Goal: Task Accomplishment & Management: Manage account settings

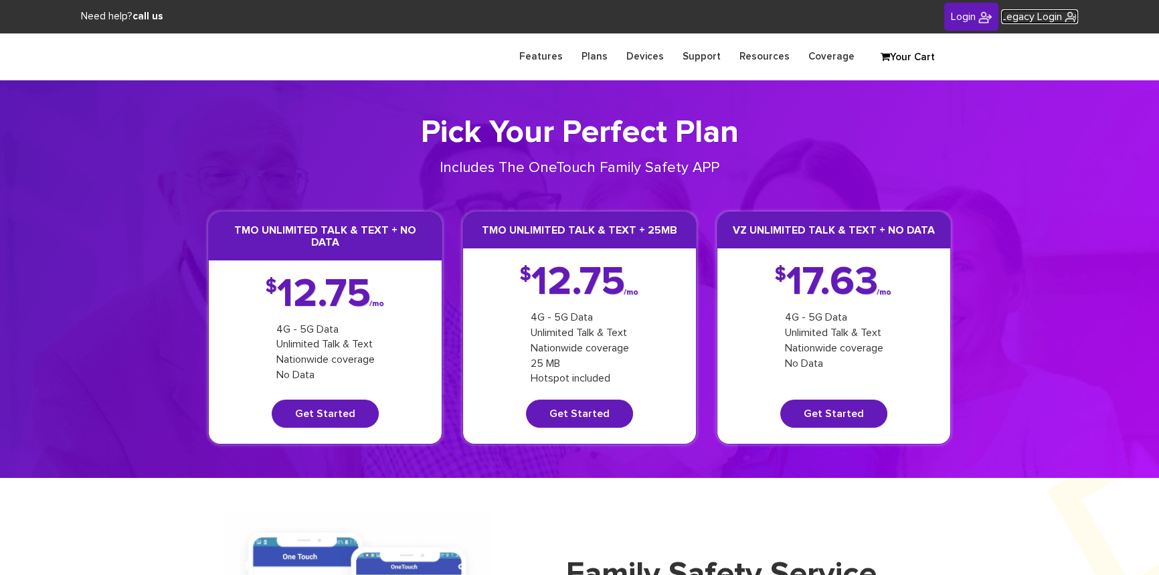
click at [1058, 16] on span "Legacy Login" at bounding box center [1031, 16] width 61 height 11
click at [945, 19] on link "Login" at bounding box center [972, 17] width 54 height 29
click at [0, 0] on input "text" at bounding box center [0, 0] width 0 height 0
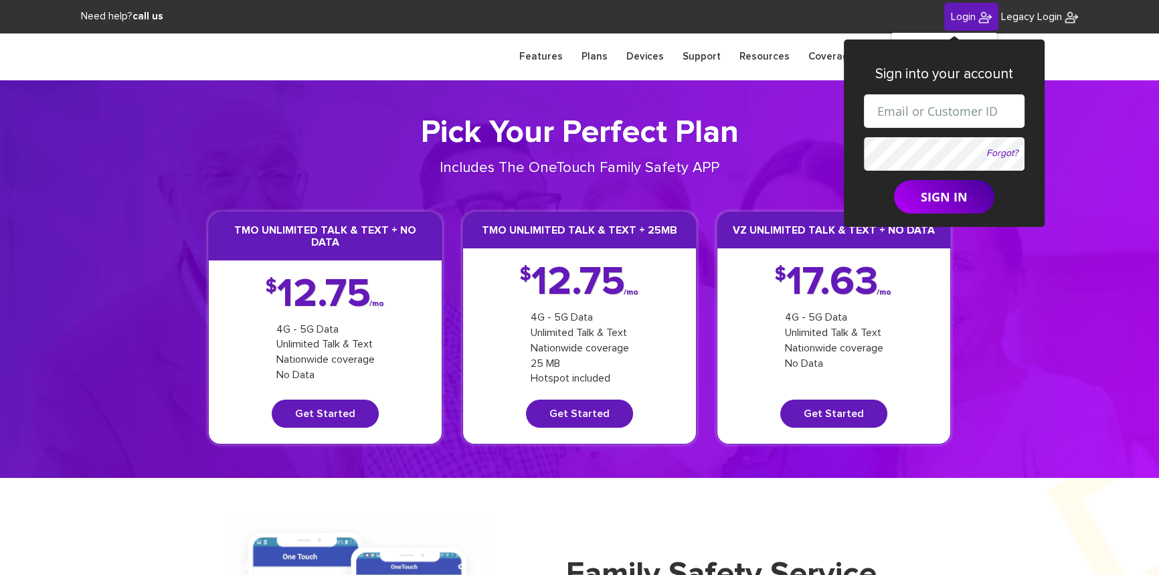
paste input "shgy9700+8455403547@gmail.com"
type input "shgy9700+8455403547@gmail.com"
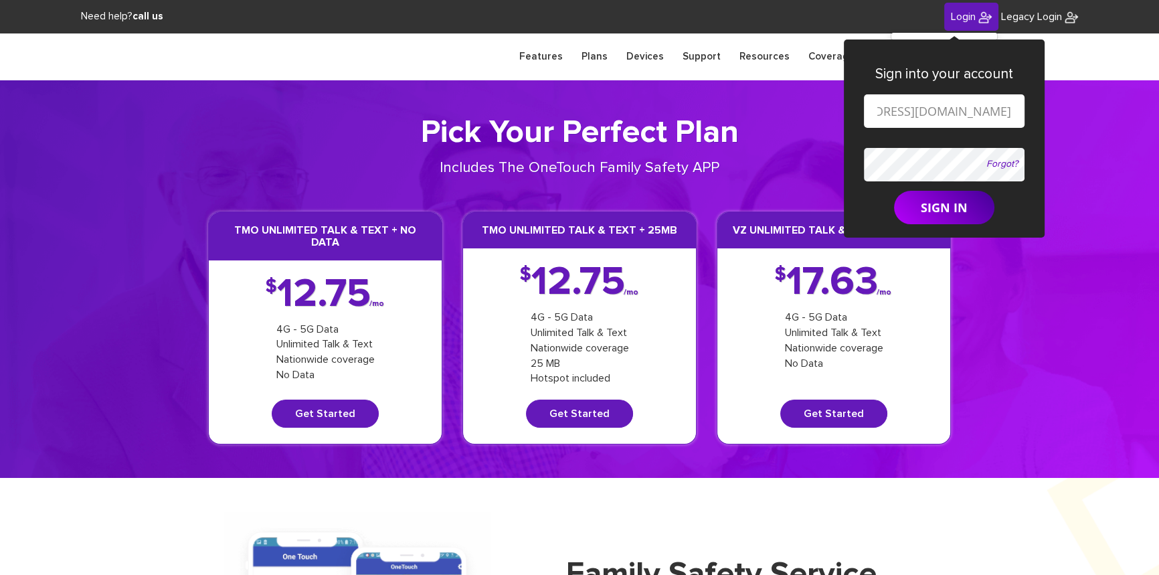
scroll to position [0, 0]
click at [944, 215] on button "SIGN IN" at bounding box center [944, 207] width 100 height 33
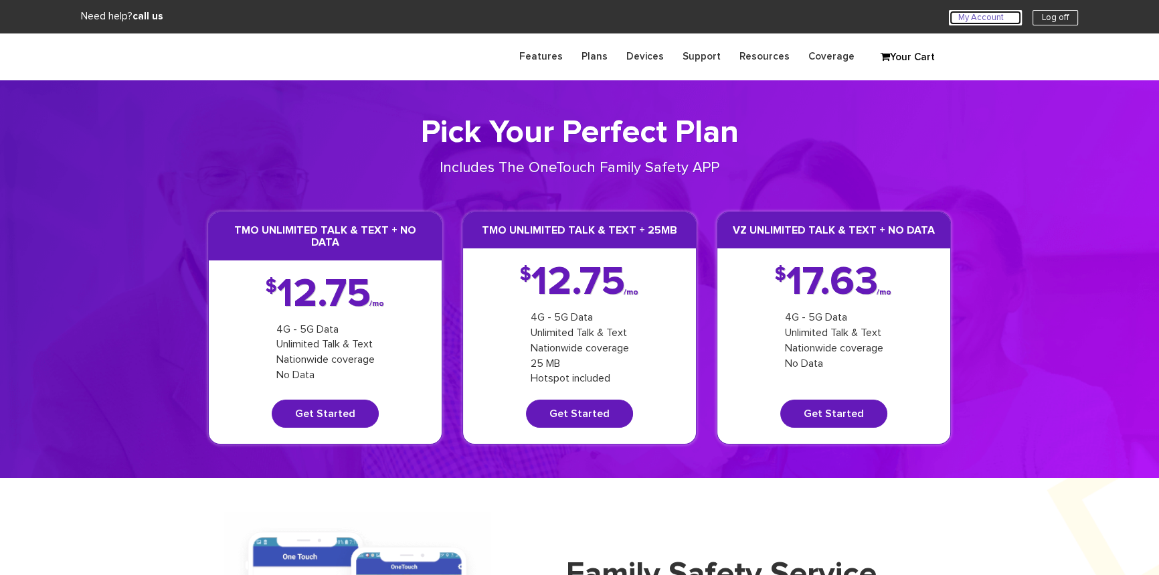
click at [958, 19] on link "My Account U" at bounding box center [985, 17] width 73 height 15
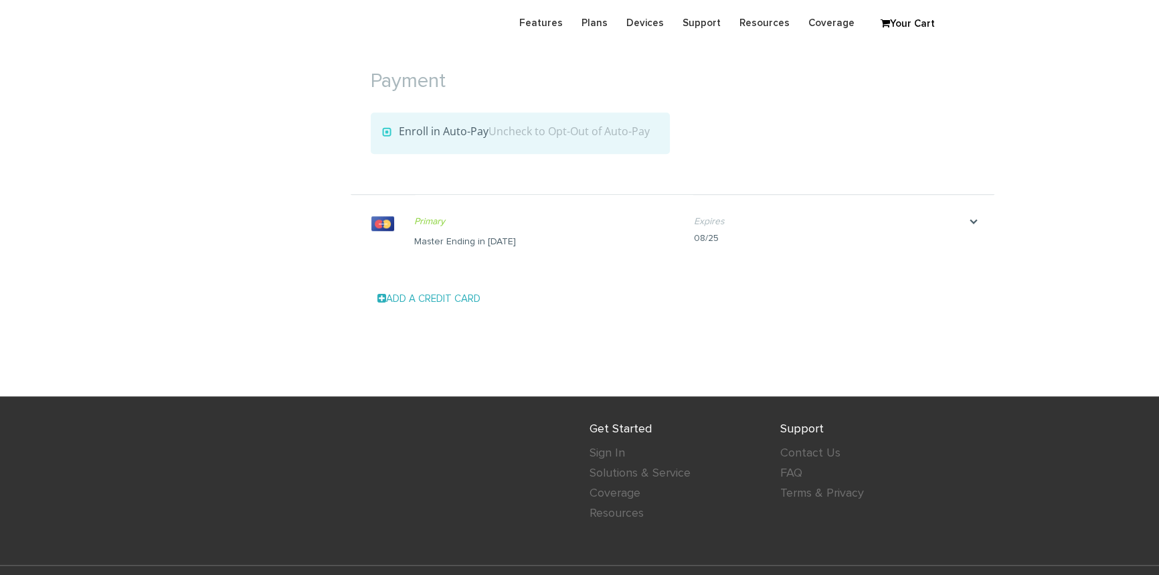
scroll to position [1386, 0]
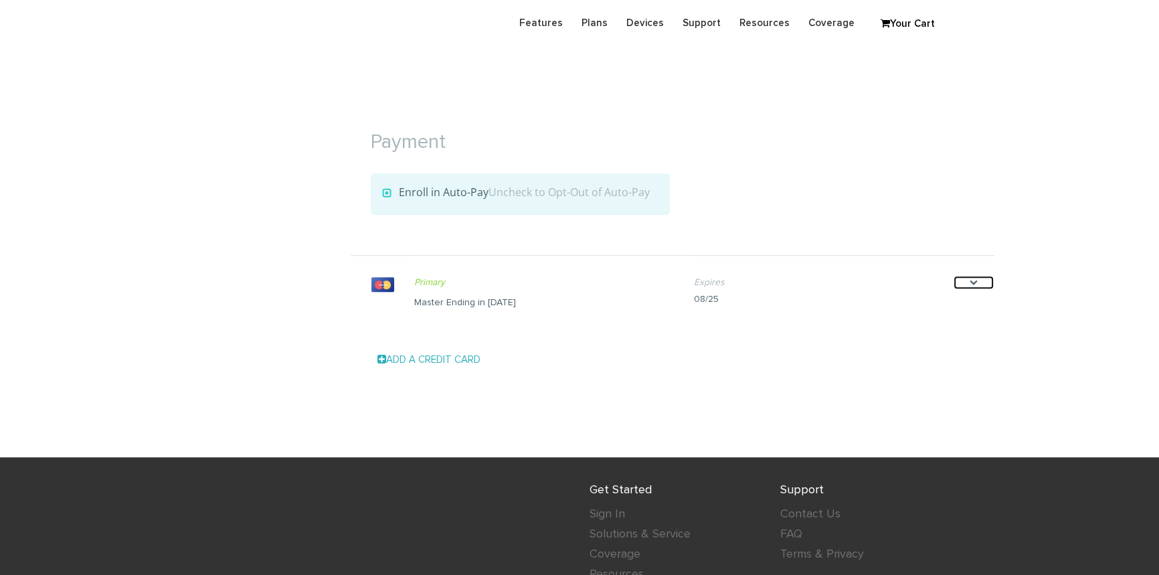
click at [977, 280] on icon "." at bounding box center [974, 282] width 40 height 13
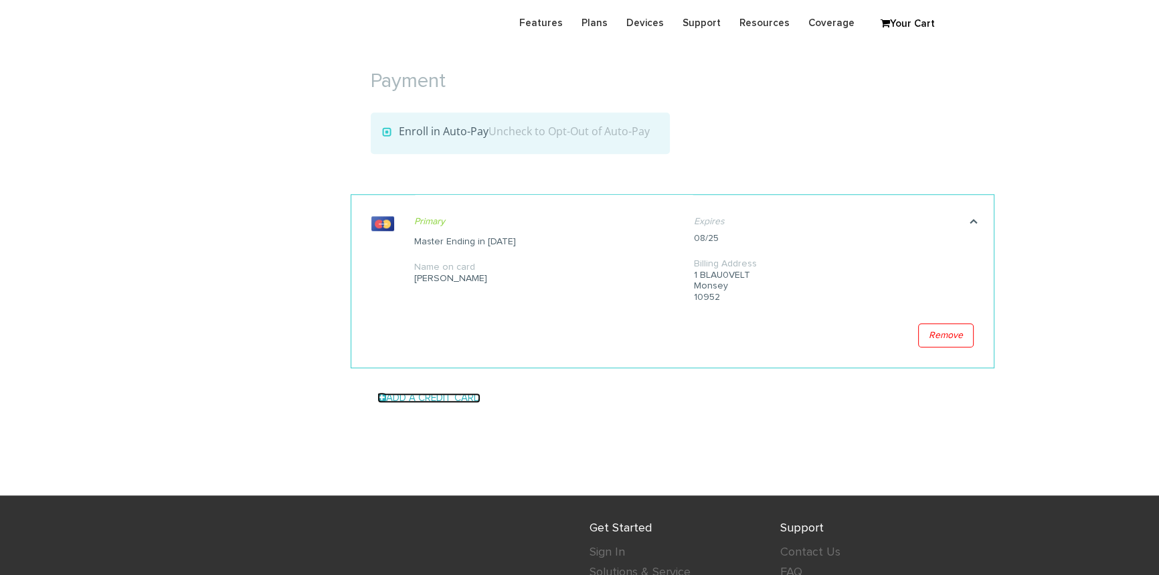
click at [380, 397] on span at bounding box center [382, 397] width 9 height 10
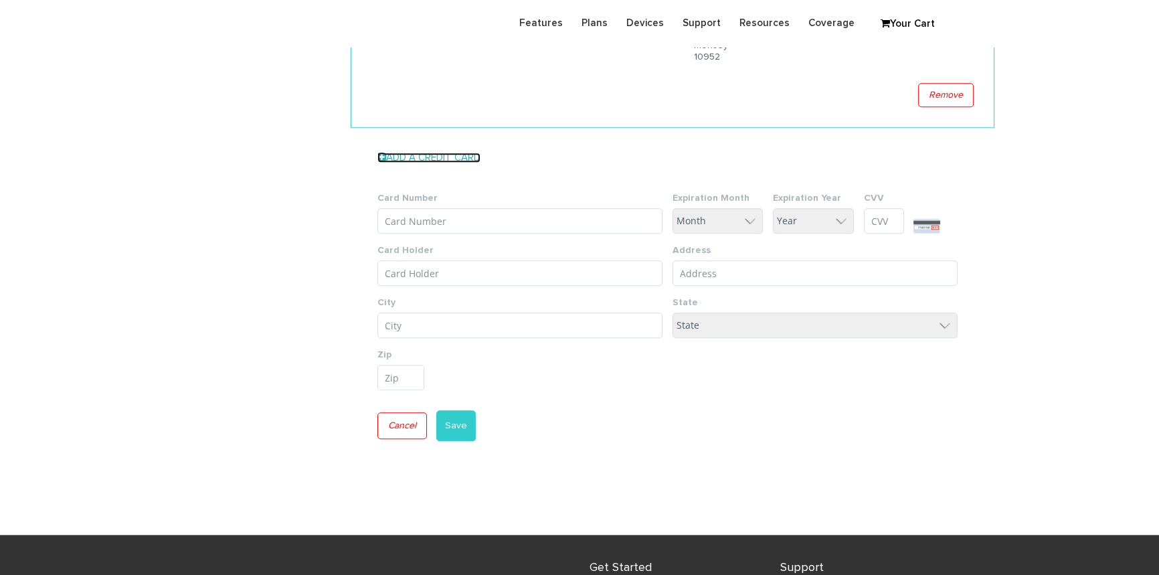
scroll to position [1680, 0]
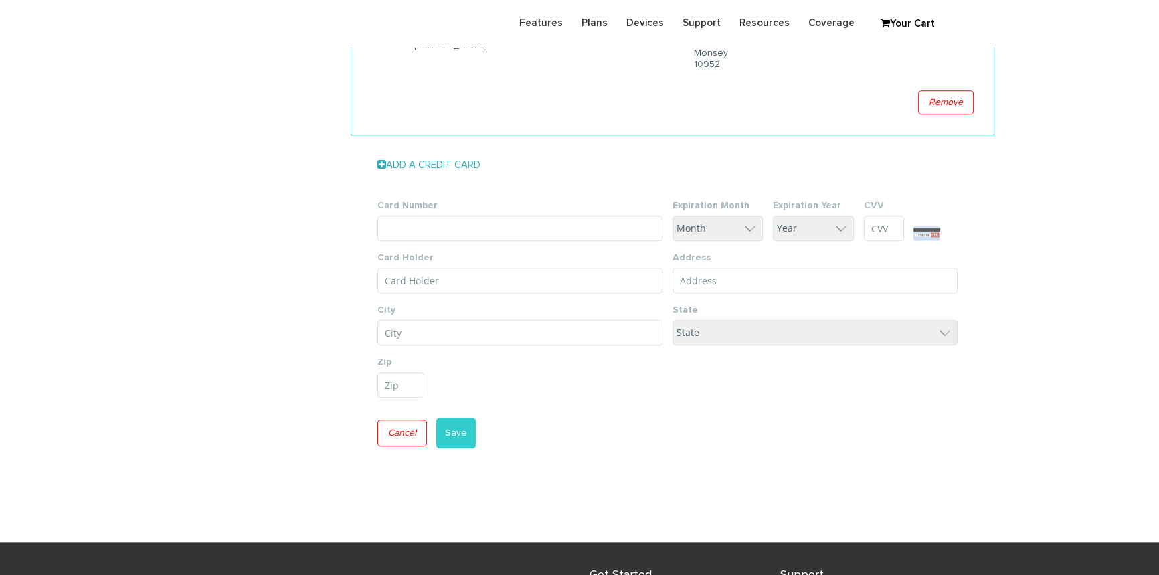
click at [466, 232] on input "Card Number" at bounding box center [520, 228] width 285 height 25
type input "5325 6911 4290 1068"
click at [387, 276] on input "Card Holder" at bounding box center [520, 280] width 285 height 25
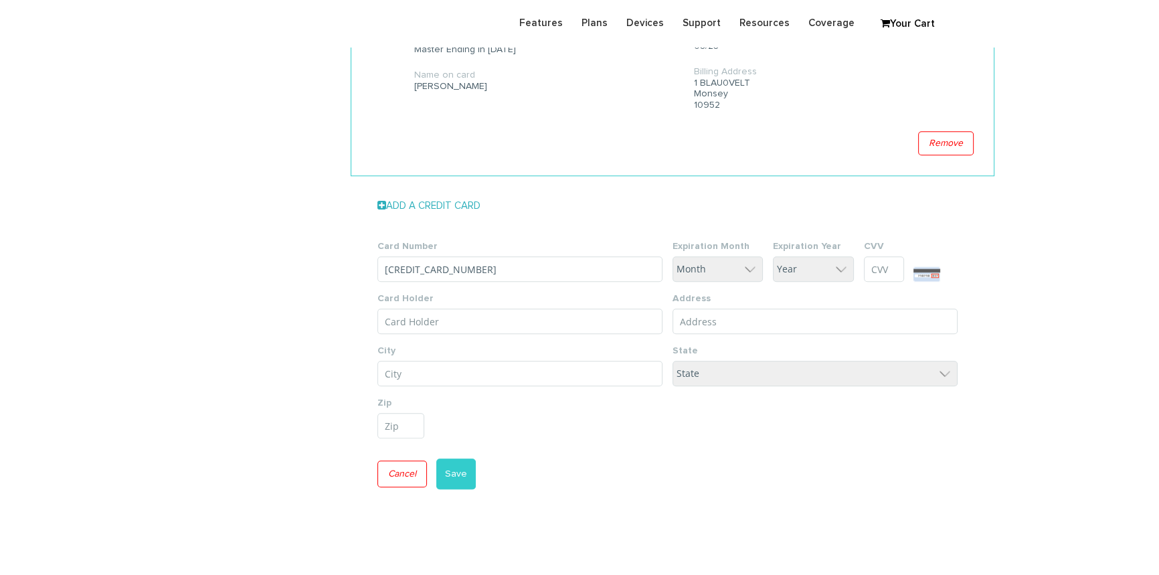
scroll to position [1619, 0]
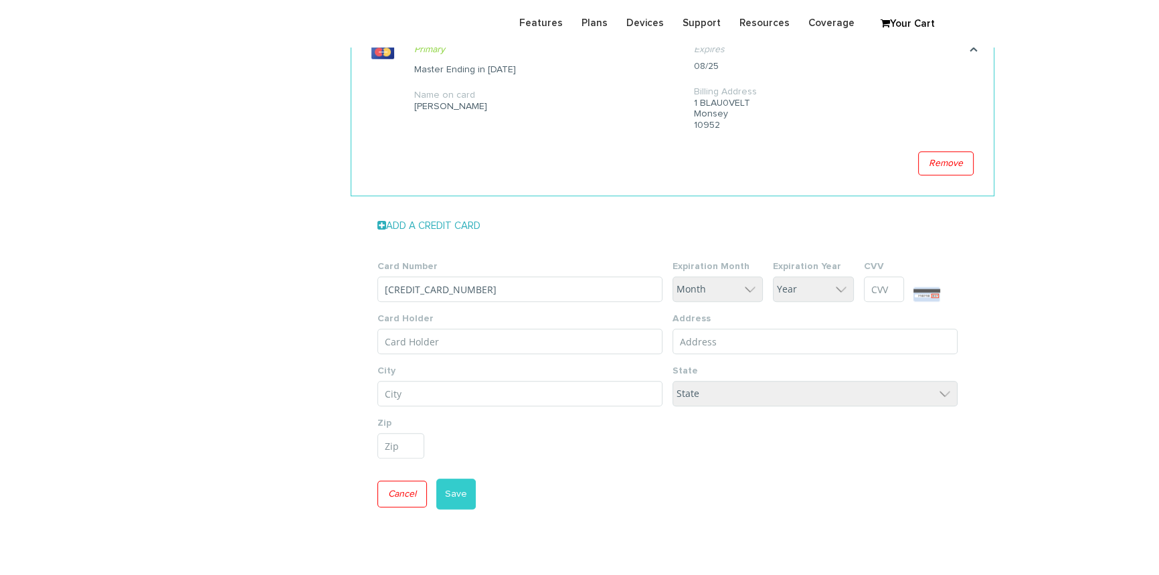
drag, startPoint x: 410, startPoint y: 110, endPoint x: 426, endPoint y: 112, distance: 16.9
click at [426, 112] on li ". Primary Make Primary Master Ending in 1068 Name on card Shraga Muller Expires…" at bounding box center [673, 109] width 644 height 174
click at [420, 147] on li ". Primary Make Primary Master Ending in 1068 Name on card Shraga Muller Expires…" at bounding box center [673, 109] width 644 height 174
drag, startPoint x: 473, startPoint y: 104, endPoint x: 415, endPoint y: 104, distance: 58.2
click at [415, 104] on div "[PERSON_NAME]" at bounding box center [544, 106] width 260 height 11
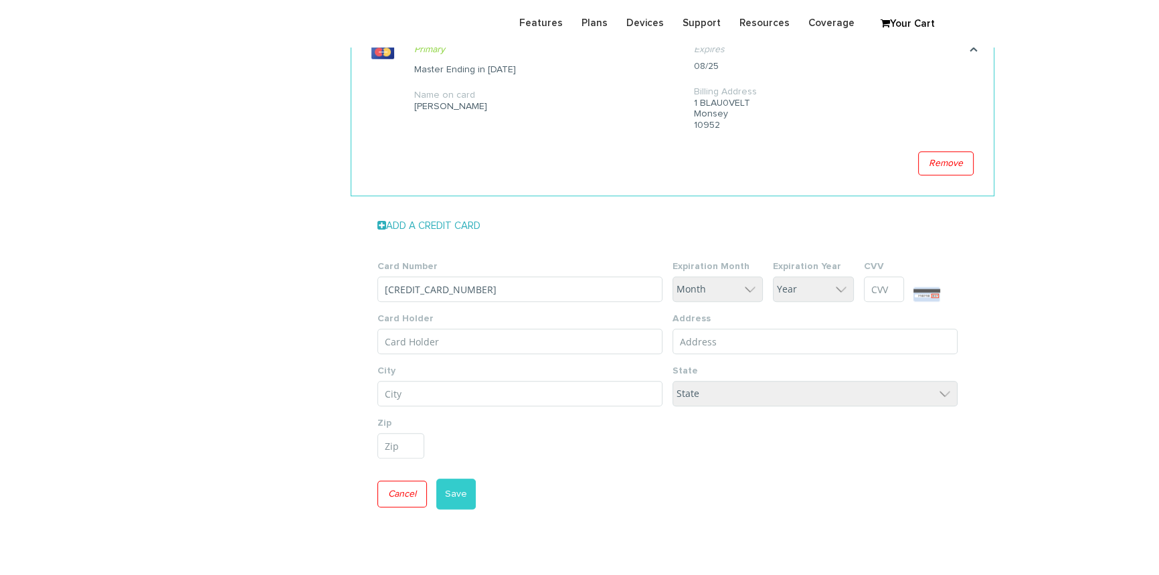
copy div "[PERSON_NAME]"
click at [418, 334] on input "Card Holder" at bounding box center [520, 341] width 285 height 25
paste input "[PERSON_NAME]"
type input "[PERSON_NAME]"
click at [736, 297] on select "Month 1 2 3 4 5 6 7 8 9 10 11 12" at bounding box center [718, 288] width 90 height 25
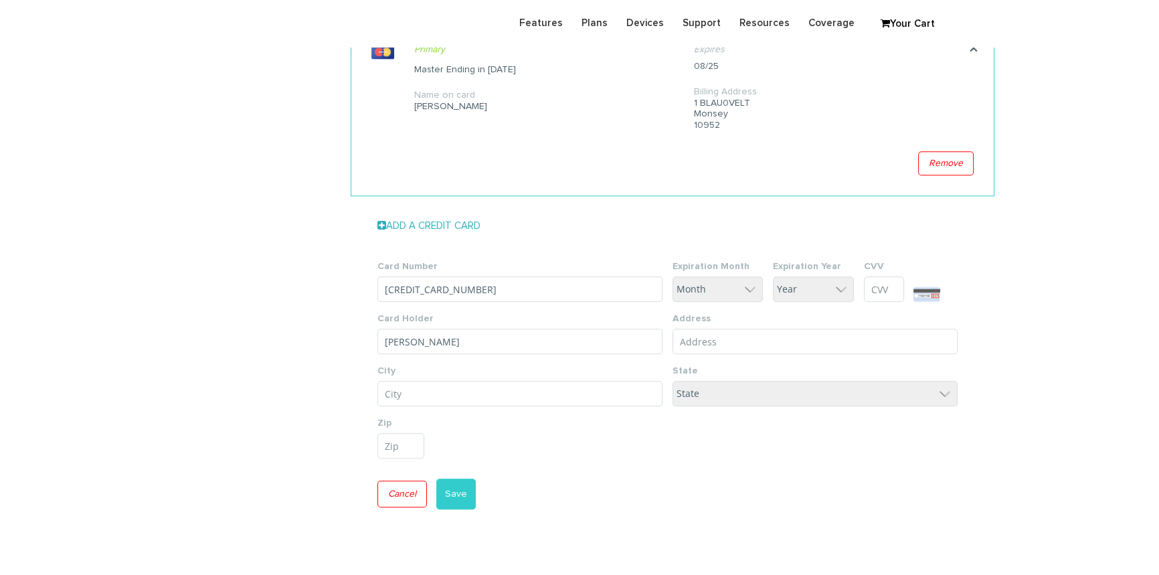
select select "10"
click at [673, 276] on select "Month 1 2 3 4 5 6 7 8 9 10 11 12" at bounding box center [718, 288] width 90 height 25
click at [813, 291] on select "Year 25 26 27 28 29 30 31 32 33 34 35" at bounding box center [813, 288] width 81 height 25
select select "28"
click at [773, 276] on select "Year 25 26 27 28 29 30 31 32 33 34 35" at bounding box center [813, 288] width 81 height 25
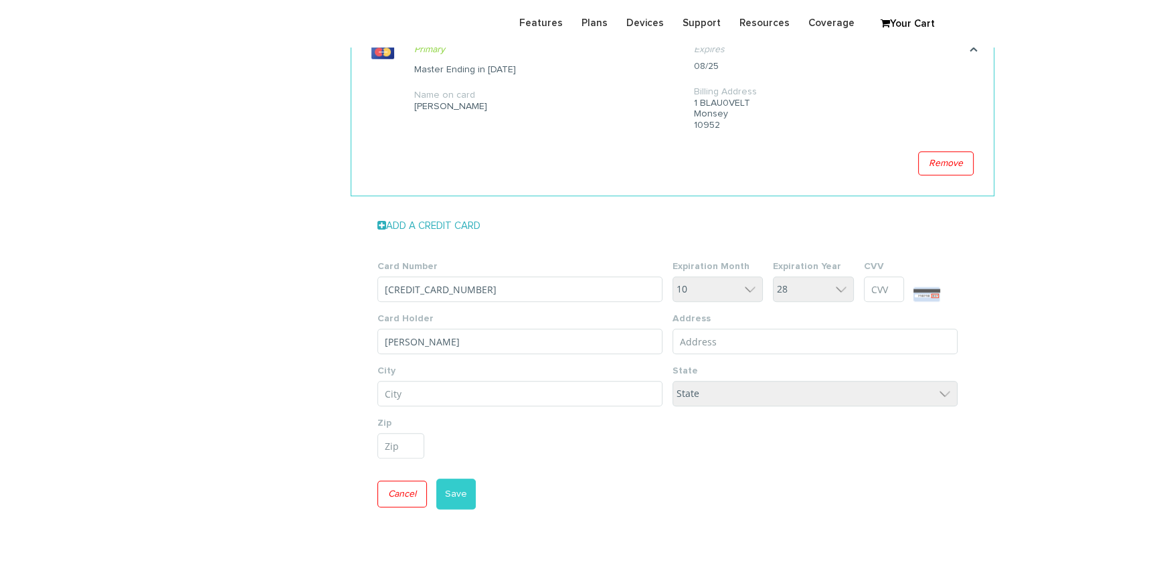
click at [874, 291] on input "CVV" at bounding box center [884, 288] width 40 height 25
type input "672"
click at [438, 396] on input "City*" at bounding box center [520, 393] width 285 height 25
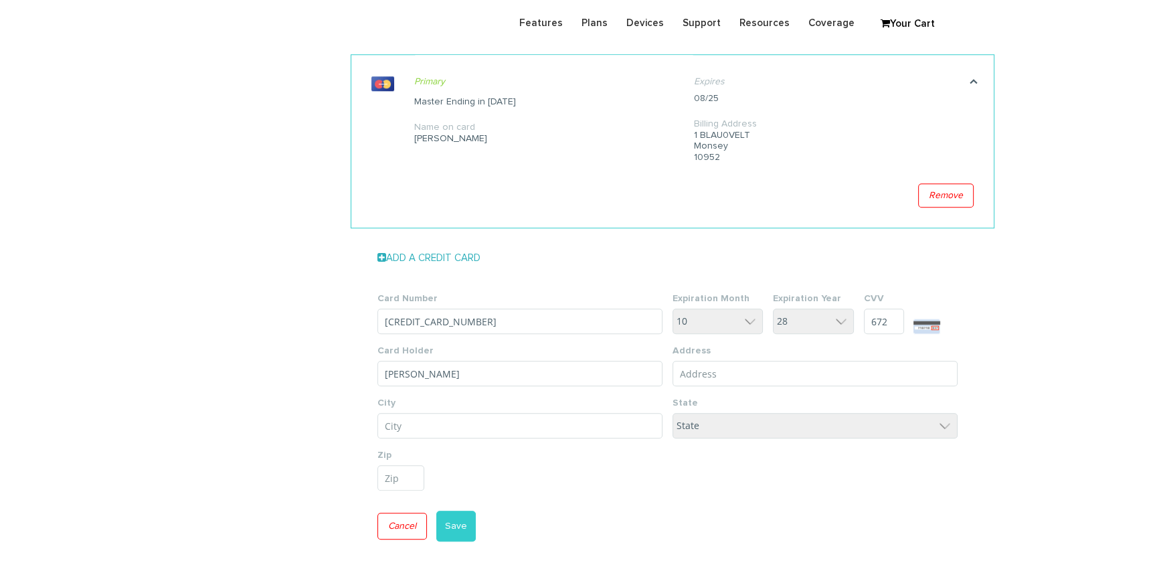
scroll to position [1558, 0]
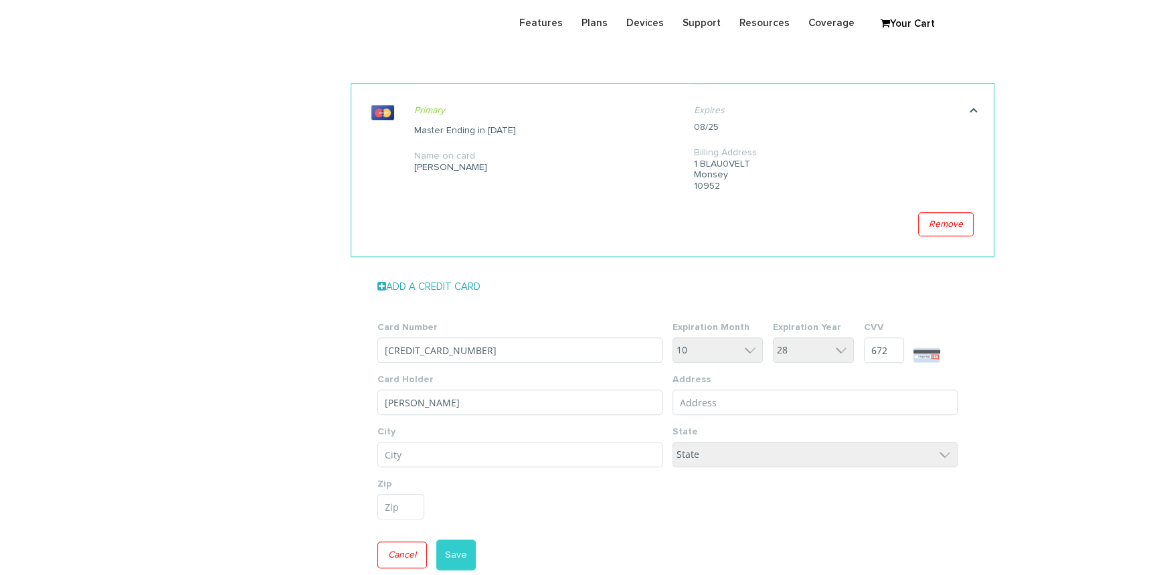
drag, startPoint x: 692, startPoint y: 163, endPoint x: 726, endPoint y: 183, distance: 40.2
click at [726, 183] on li ". Primary Make Primary Master Ending in 1068 Name on card Shraga Muller Expires…" at bounding box center [673, 170] width 644 height 174
click at [730, 186] on div "Billing Address 1 BLAU0VELT Monsey 10952" at bounding box center [824, 169] width 260 height 45
drag, startPoint x: 756, startPoint y: 163, endPoint x: 696, endPoint y: 163, distance: 60.9
click at [696, 163] on div "Billing Address 1 BLAU0VELT Monsey 10952" at bounding box center [824, 169] width 260 height 45
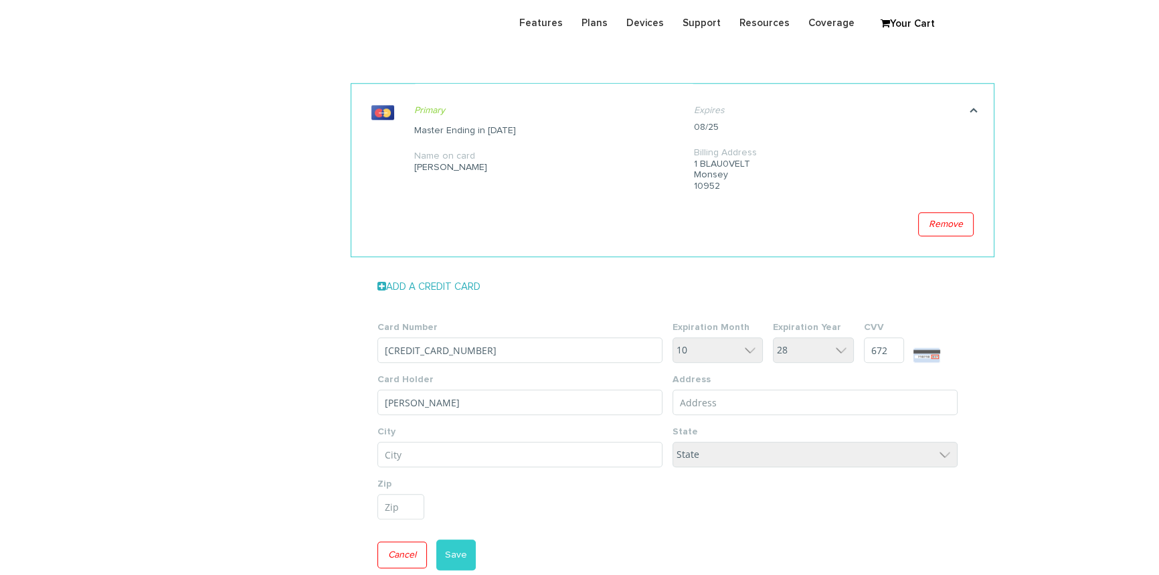
copy div "1 BLAU0VELT"
click at [728, 401] on input "Address Line 1*" at bounding box center [815, 402] width 285 height 25
paste input "1 BLAU0VELT"
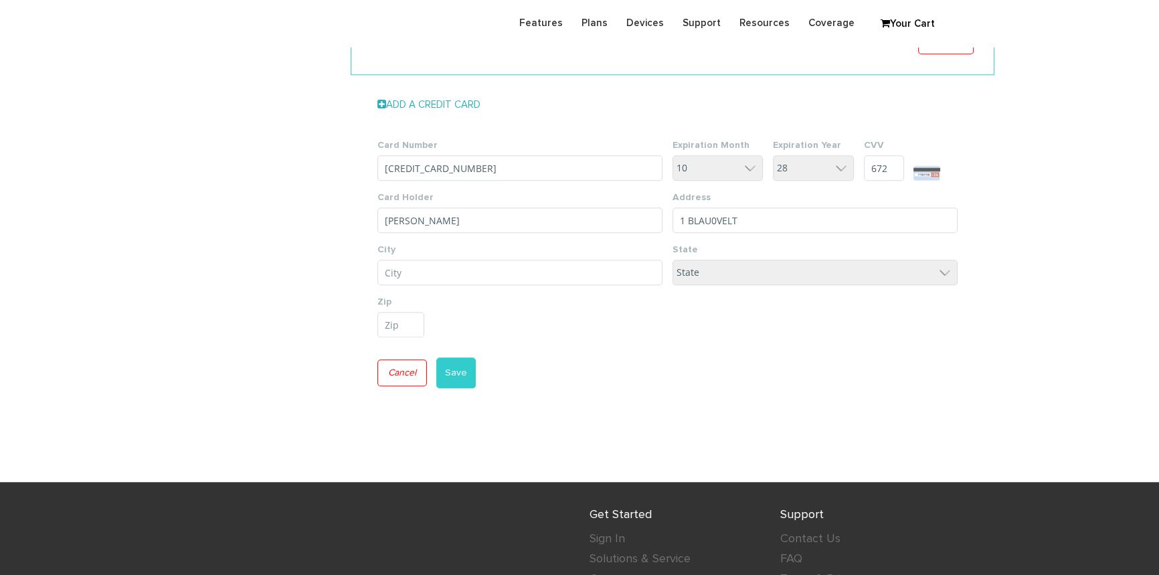
scroll to position [1741, 0]
type input "1 BLAU0VELT"
click at [432, 267] on input "City*" at bounding box center [520, 271] width 285 height 25
type input "Monsey"
click at [772, 275] on select "State District of Columbia Alabama Alaska Arizona Arkansas California Colorado …" at bounding box center [815, 271] width 285 height 25
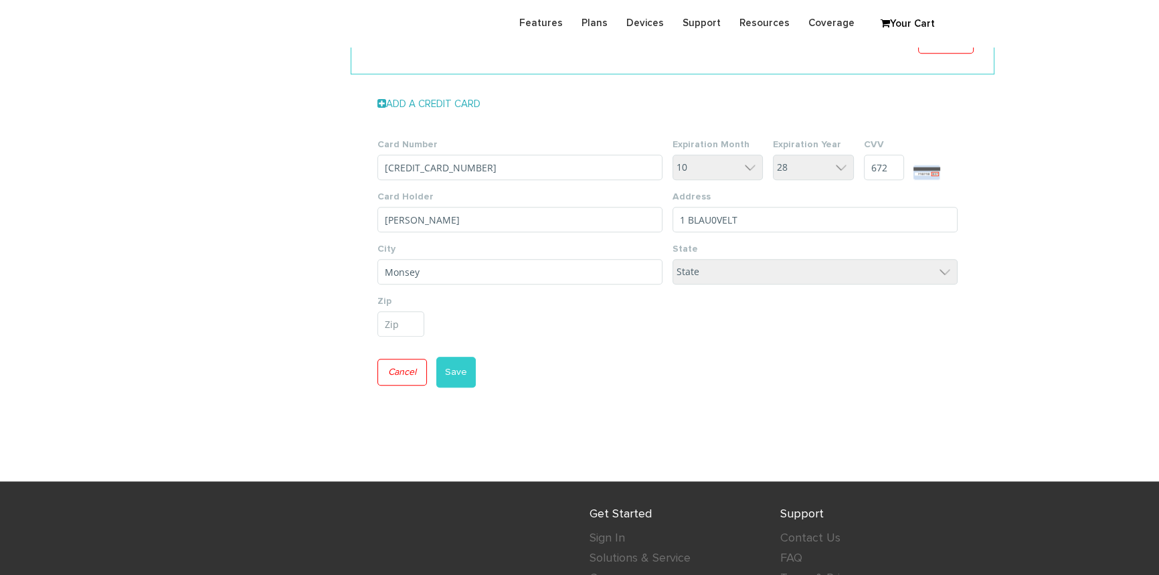
select select "NY"
click at [673, 259] on select "State District of Columbia Alabama Alaska Arizona Arkansas California Colorado …" at bounding box center [815, 271] width 285 height 25
click at [394, 321] on input "Postal/Zip code" at bounding box center [401, 323] width 47 height 25
type input "10952"
click at [457, 375] on button "Save" at bounding box center [455, 372] width 39 height 31
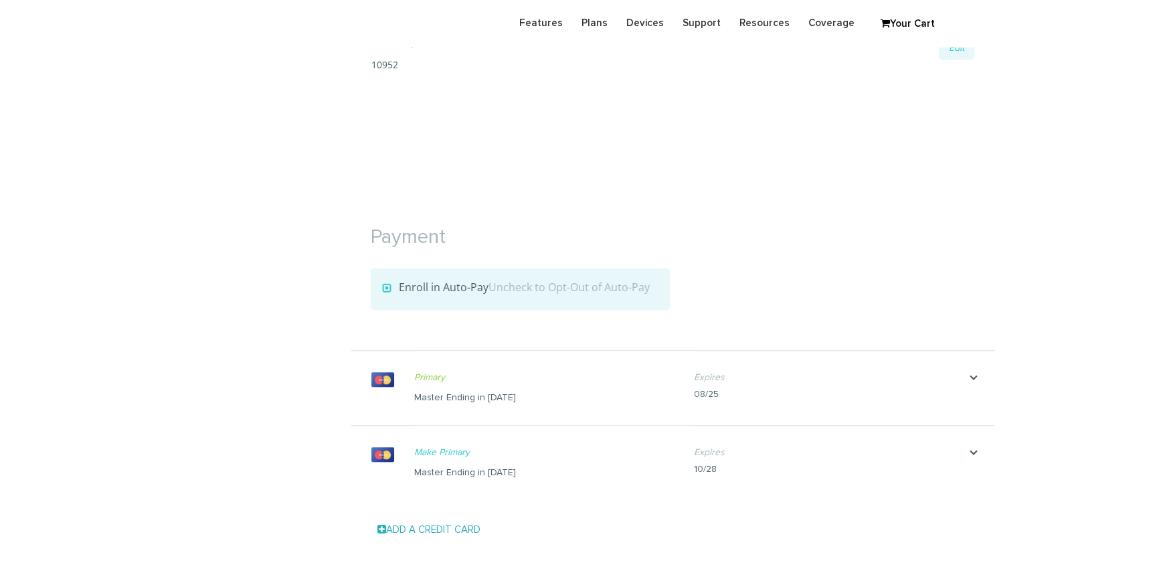
scroll to position [1339, 0]
click at [971, 378] on icon "." at bounding box center [974, 377] width 40 height 13
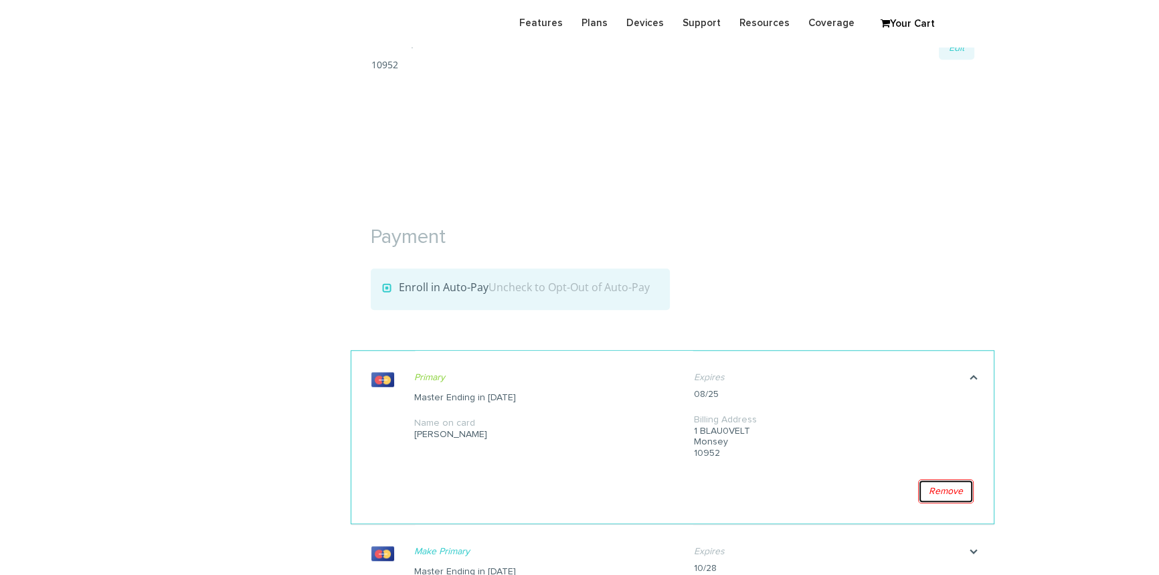
click at [939, 491] on link "Remove" at bounding box center [946, 491] width 56 height 24
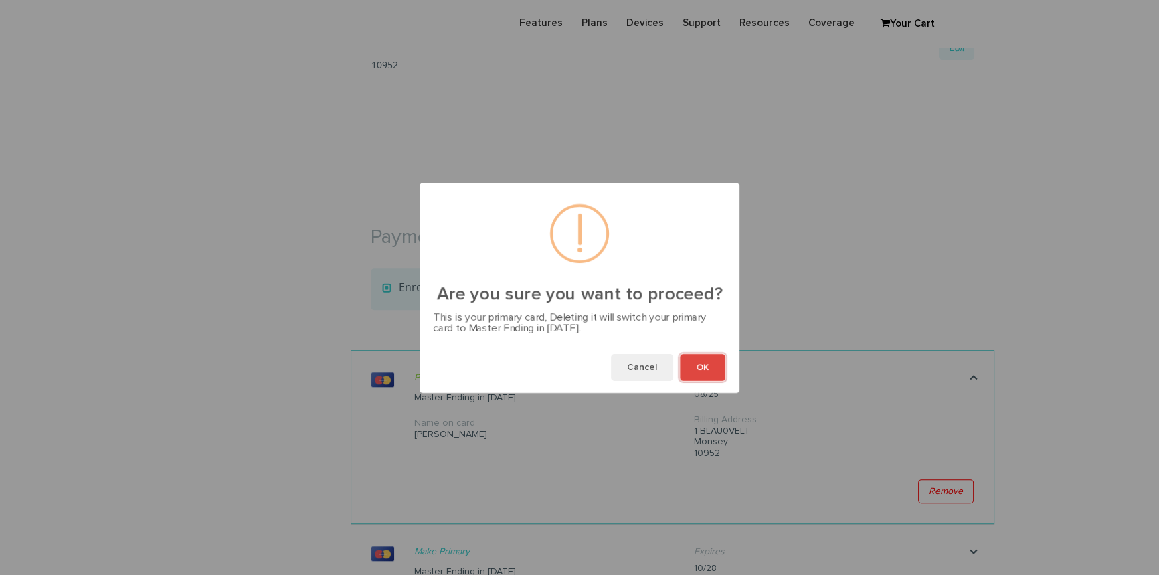
click at [704, 367] on button "OK" at bounding box center [703, 367] width 46 height 27
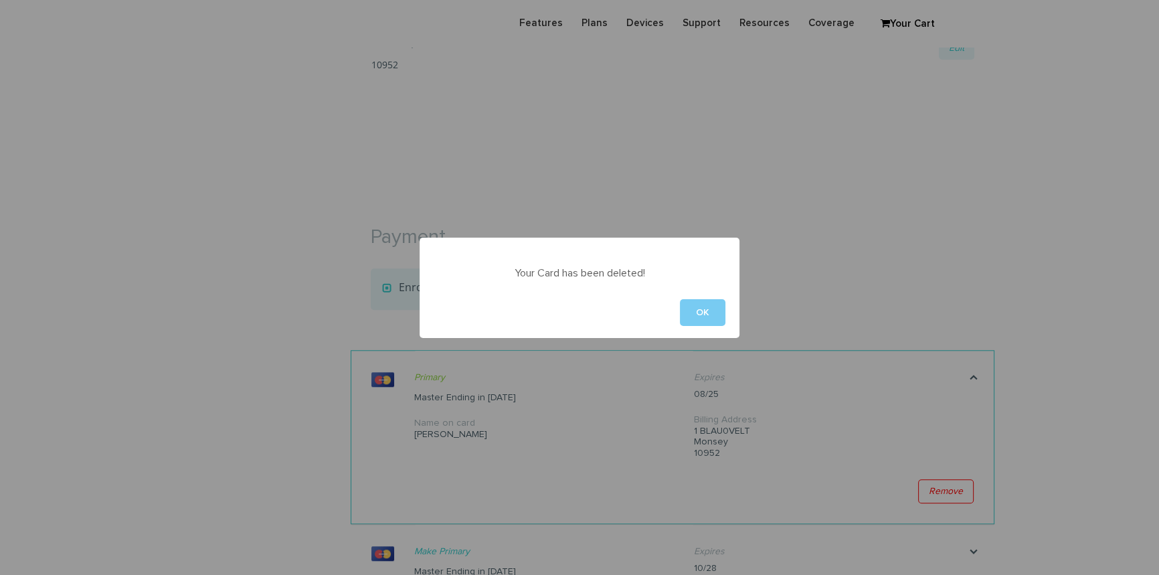
click at [716, 309] on button "OK" at bounding box center [703, 312] width 46 height 27
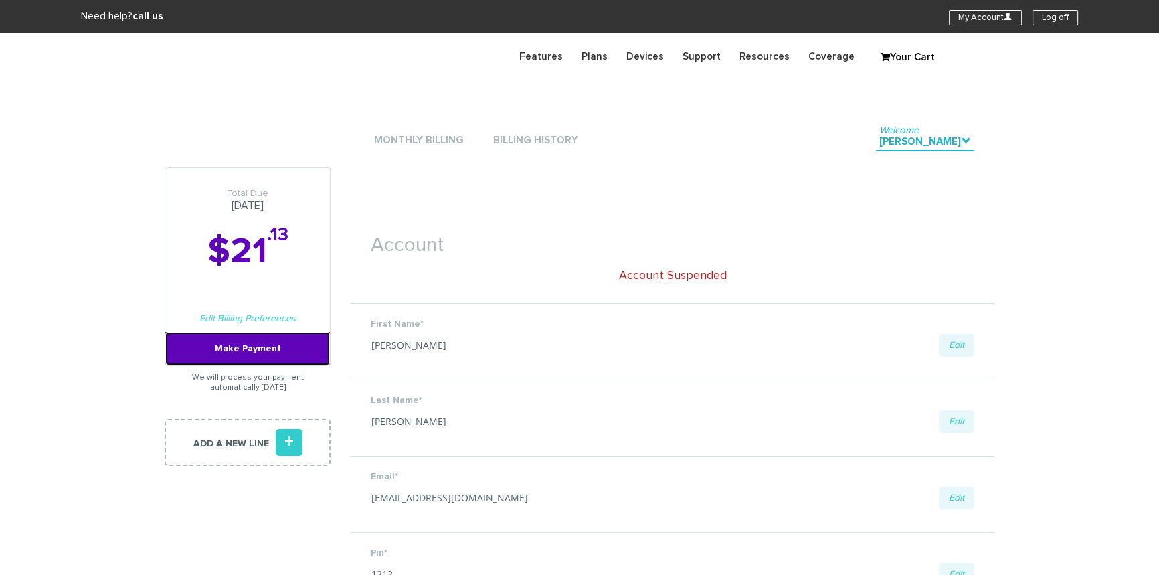
click at [280, 349] on link "Make Payment" at bounding box center [247, 348] width 165 height 33
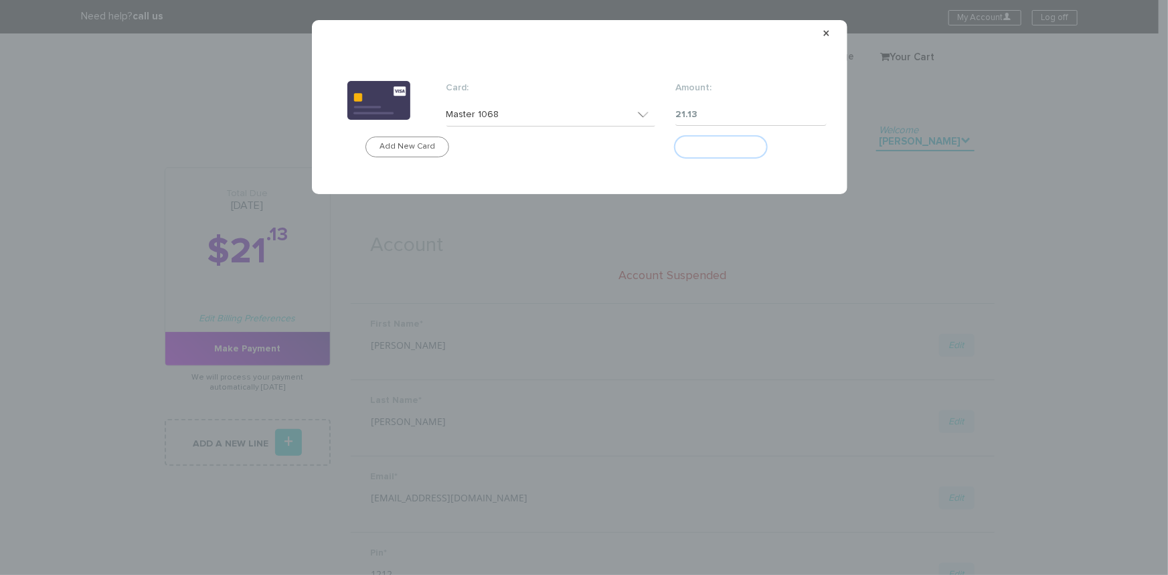
click at [710, 153] on button "Make Payment" at bounding box center [720, 147] width 91 height 21
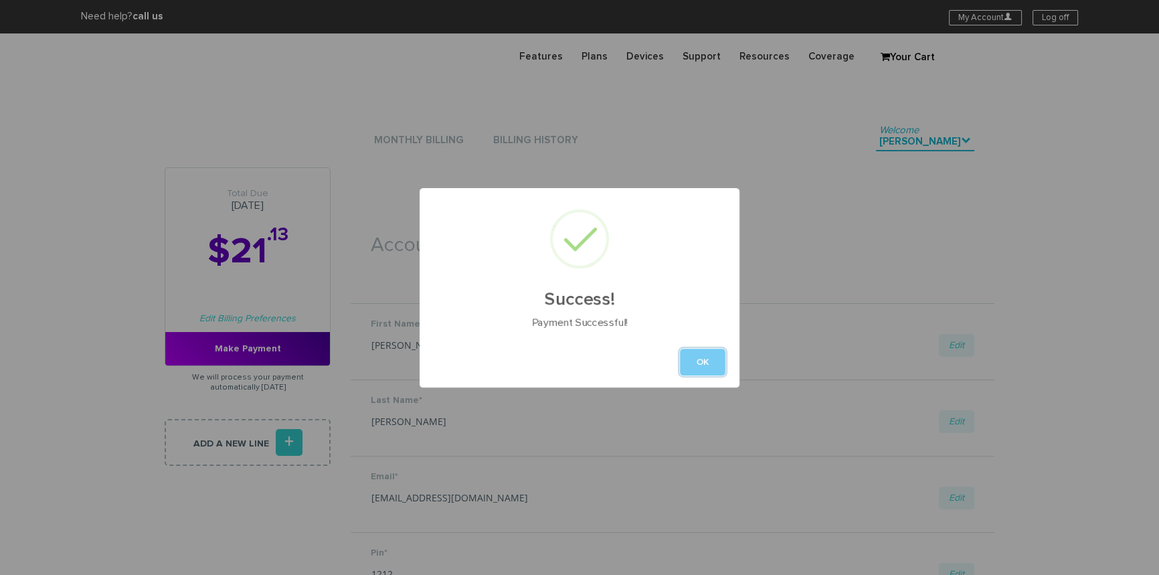
click at [703, 368] on button "OK" at bounding box center [703, 362] width 46 height 27
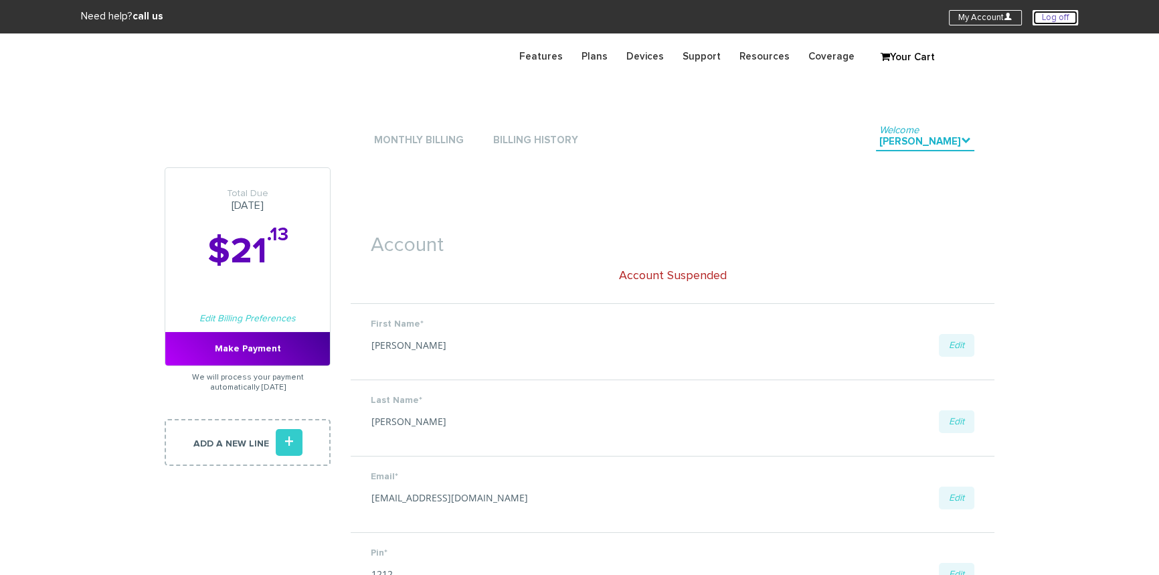
click at [1042, 17] on link "Log off" at bounding box center [1056, 17] width 46 height 15
